Goal: Check status: Check status

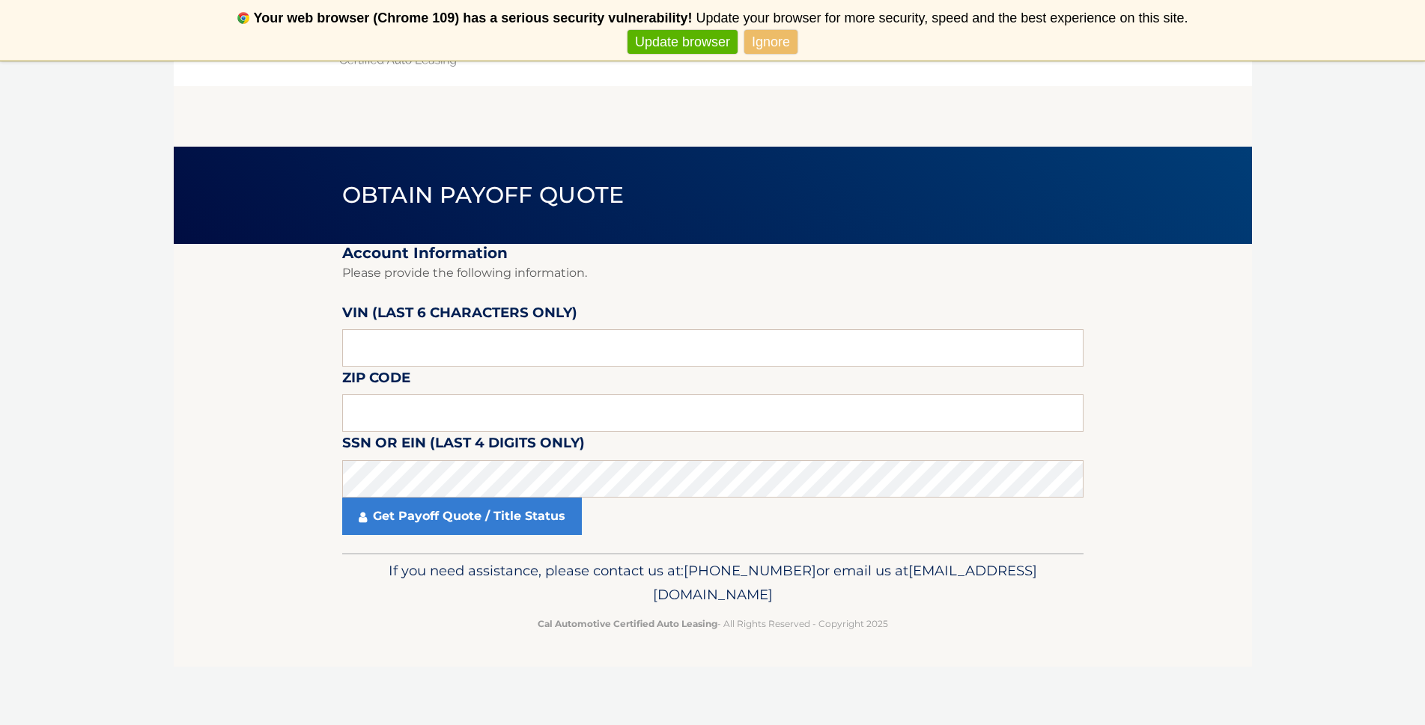
click at [764, 43] on link "Ignore" at bounding box center [770, 42] width 53 height 25
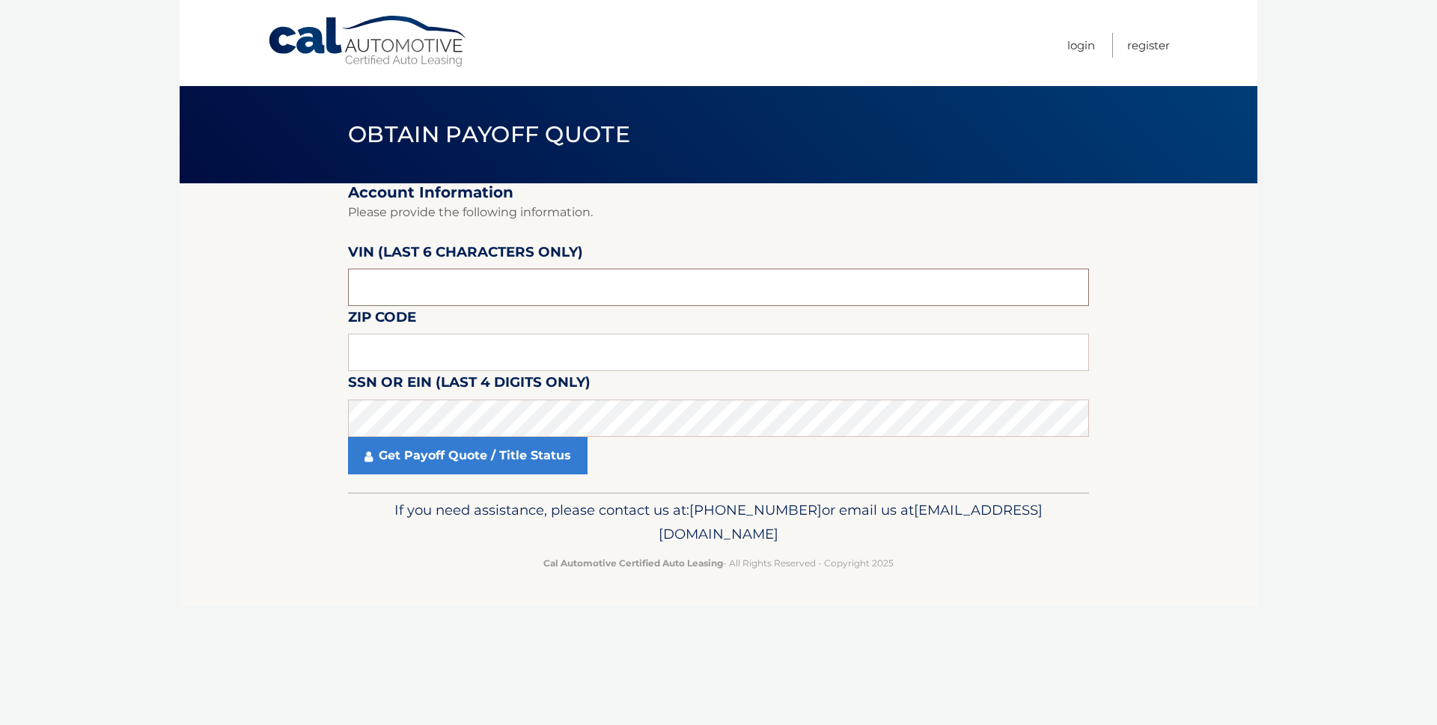
click at [406, 287] on input "text" at bounding box center [718, 287] width 741 height 37
type input "212118"
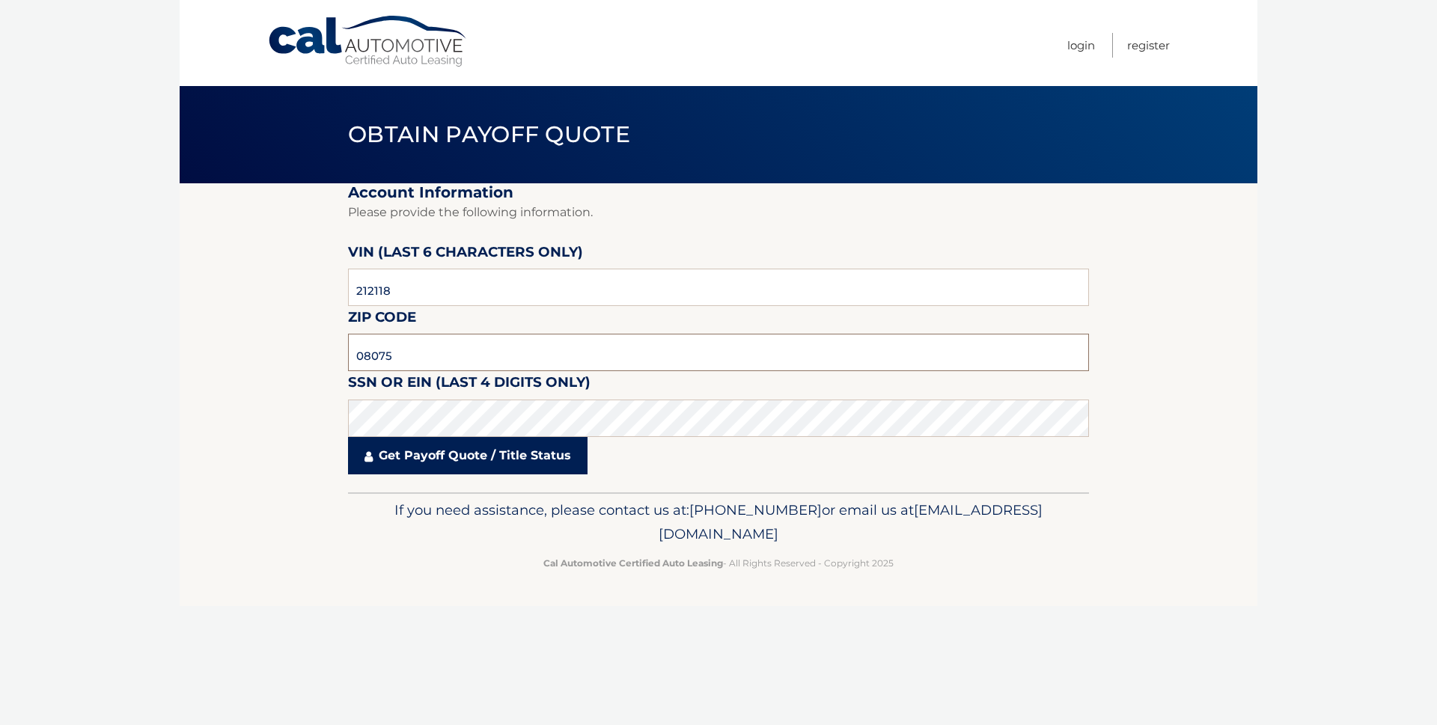
type input "08075"
click at [487, 450] on link "Get Payoff Quote / Title Status" at bounding box center [468, 455] width 240 height 37
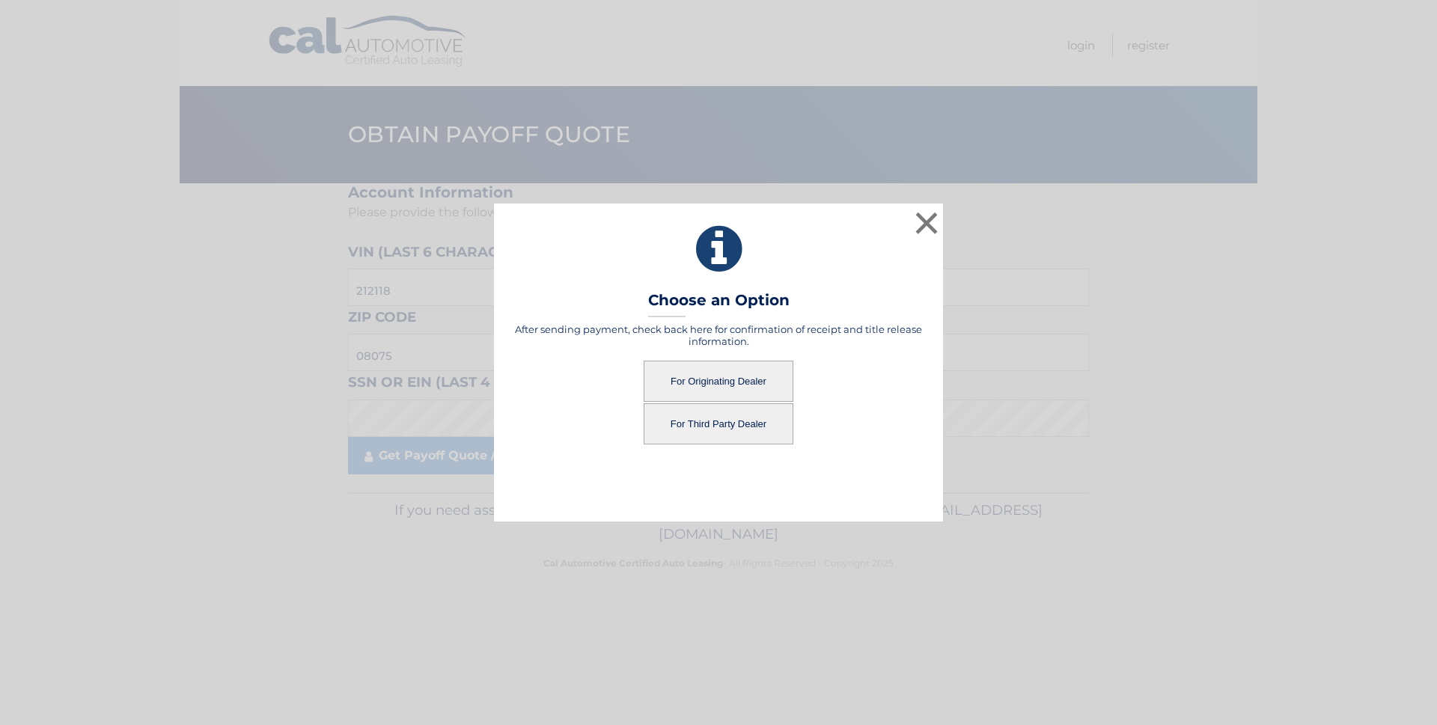
click at [711, 425] on button "For Third Party Dealer" at bounding box center [719, 423] width 150 height 41
click at [716, 424] on button "For Third Party Dealer" at bounding box center [719, 423] width 150 height 41
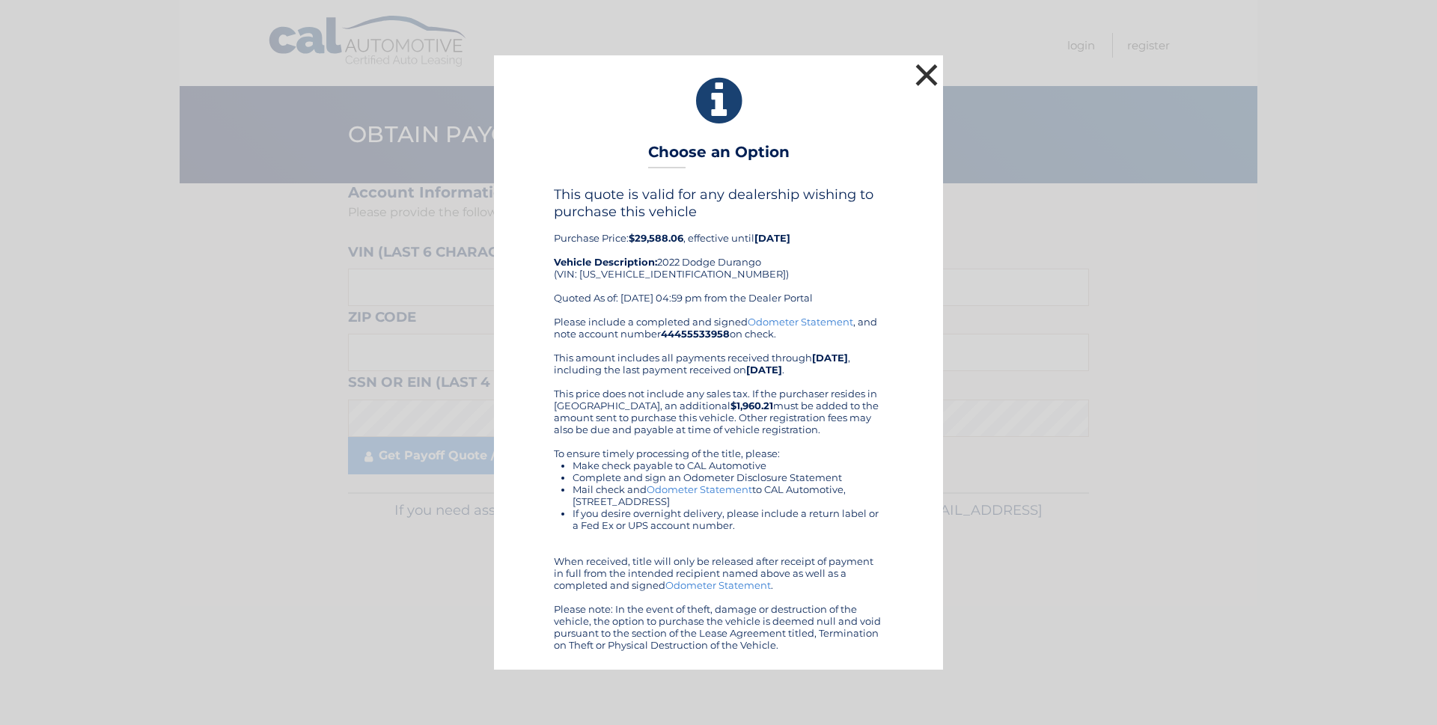
click at [915, 71] on button "×" at bounding box center [927, 75] width 30 height 30
